Goal: Obtain resource: Obtain resource

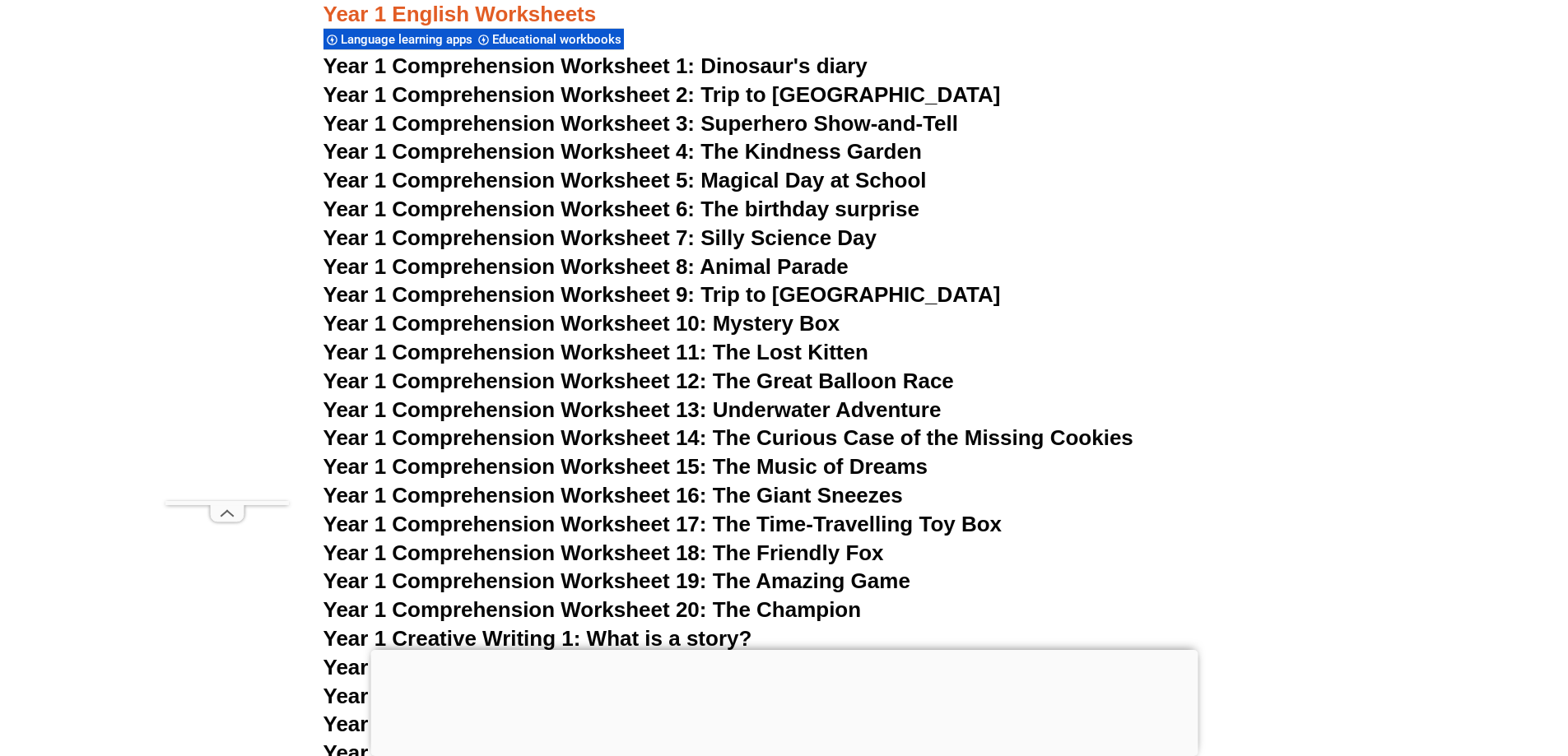
scroll to position [2103, 0]
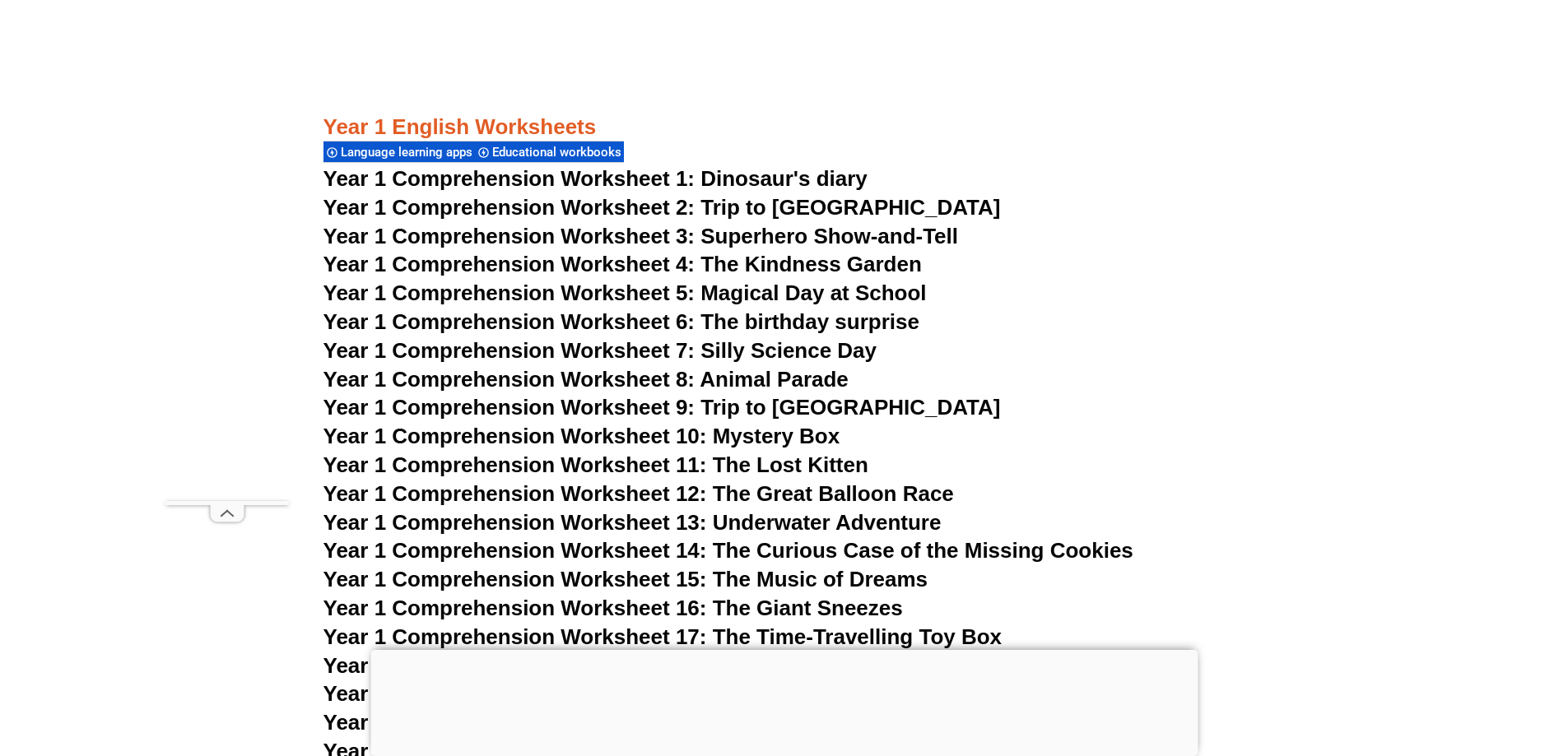
click at [684, 177] on span "Year 1 Comprehension Worksheet 1: Dinosaur's diary" at bounding box center [595, 178] width 544 height 25
click at [639, 211] on span "Year 1 Comprehension Worksheet 2: Trip to [GEOGRAPHIC_DATA]" at bounding box center [662, 207] width 677 height 25
click at [716, 237] on span "Year 1 Comprehension Worksheet 3: Superhero Show-and-Tell" at bounding box center [640, 236] width 635 height 25
click at [798, 259] on span "Year 1 Comprehension Worksheet 4: The Kindness Garden" at bounding box center [622, 264] width 598 height 25
click at [780, 292] on span "Year 1 Comprehension Worksheet 5: Magical Day at School" at bounding box center [625, 292] width 604 height 25
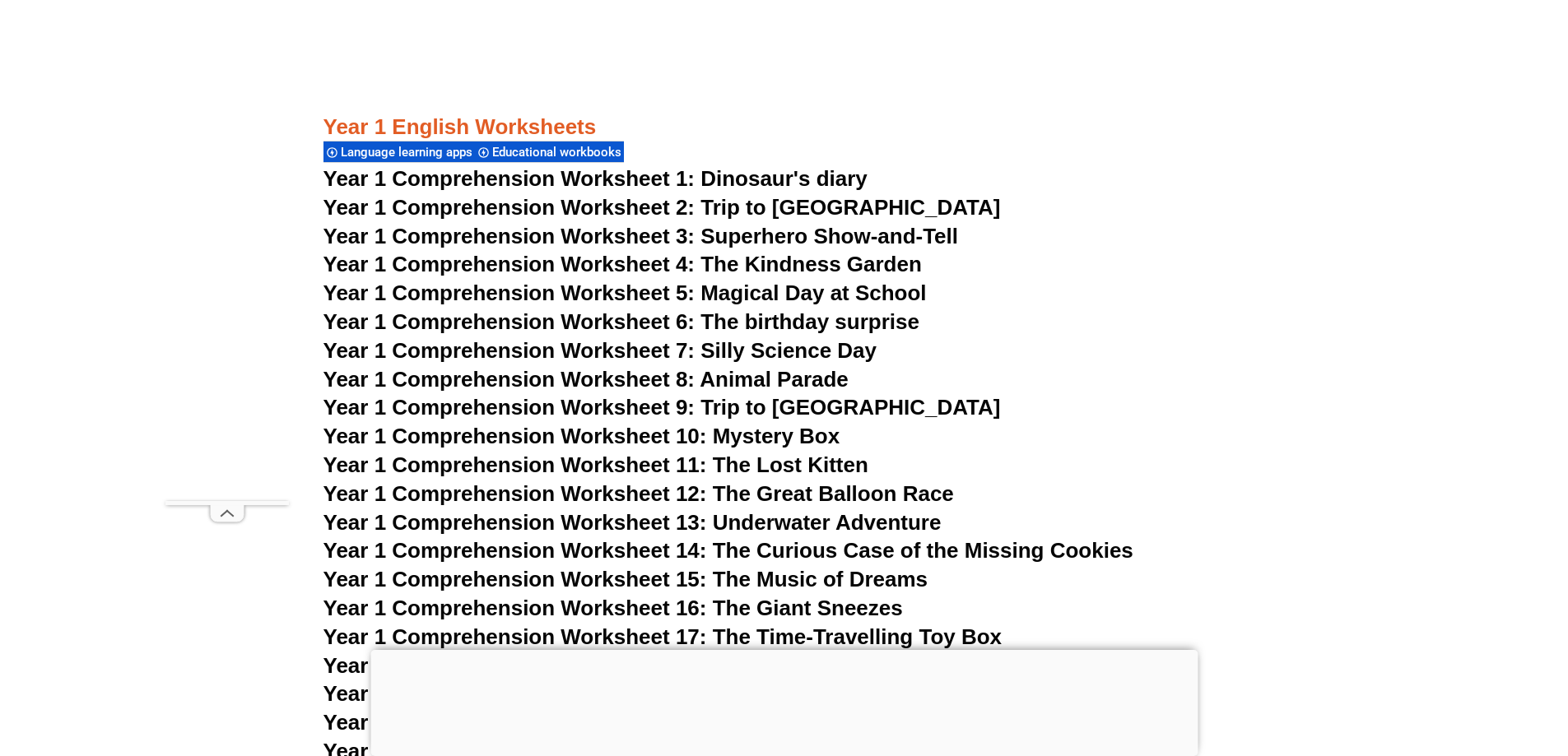
click at [754, 329] on span "Year 1 Comprehension Worksheet 6: The birthday surprise" at bounding box center [621, 321] width 596 height 25
click at [810, 351] on span "Year 1 Comprehension Worksheet 7: Silly Science Day" at bounding box center [600, 351] width 554 height 25
click at [742, 384] on span "Year 1 Comprehension Worksheet 8: Animal Parade" at bounding box center [586, 379] width 525 height 25
click at [725, 400] on span "Year 1 Comprehension Worksheet 9: Trip to [GEOGRAPHIC_DATA]" at bounding box center [662, 407] width 677 height 25
click at [791, 431] on span "Year 1 Comprehension Worksheet 10: Mystery Box" at bounding box center [581, 435] width 517 height 25
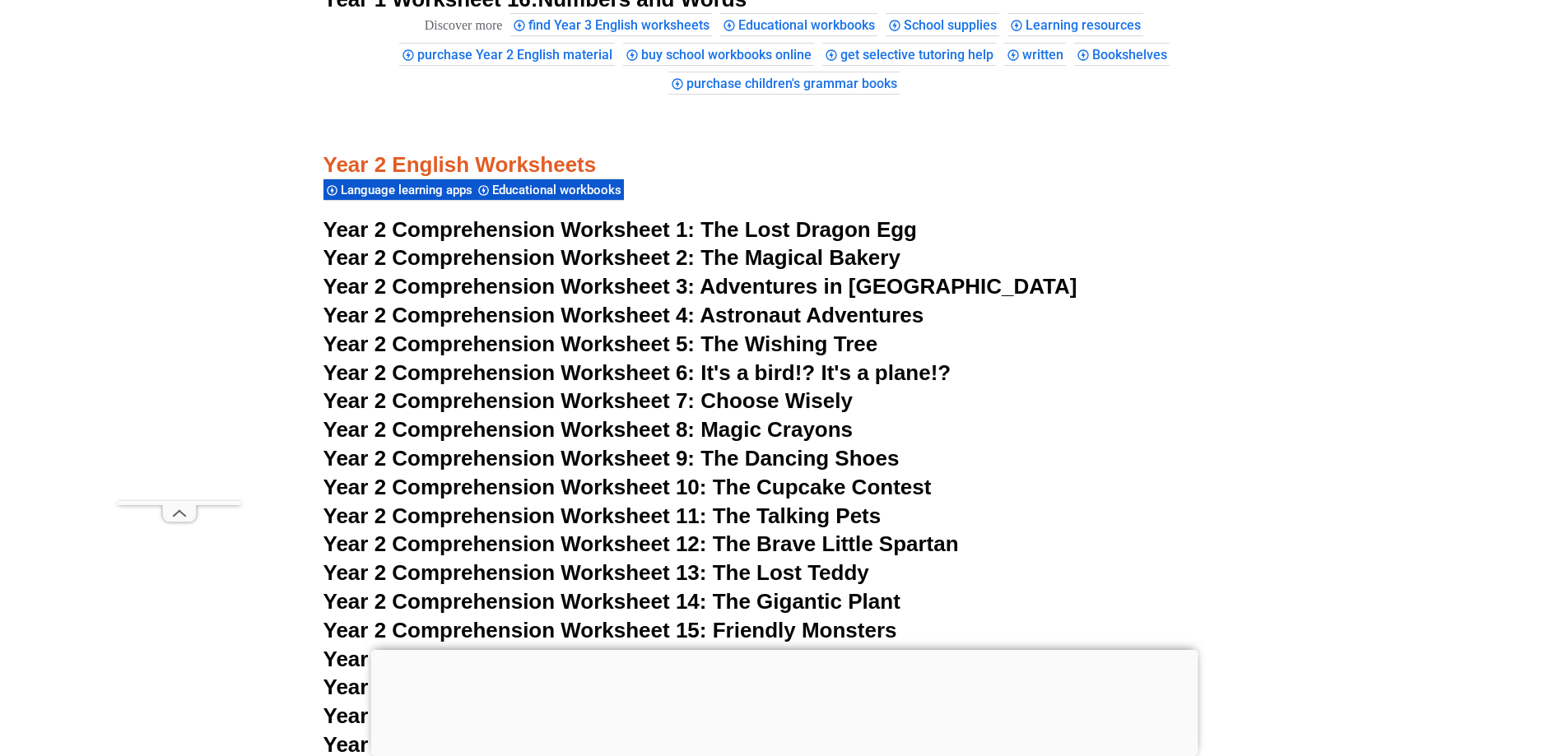
scroll to position [3914, 0]
